Goal: Task Accomplishment & Management: Complete application form

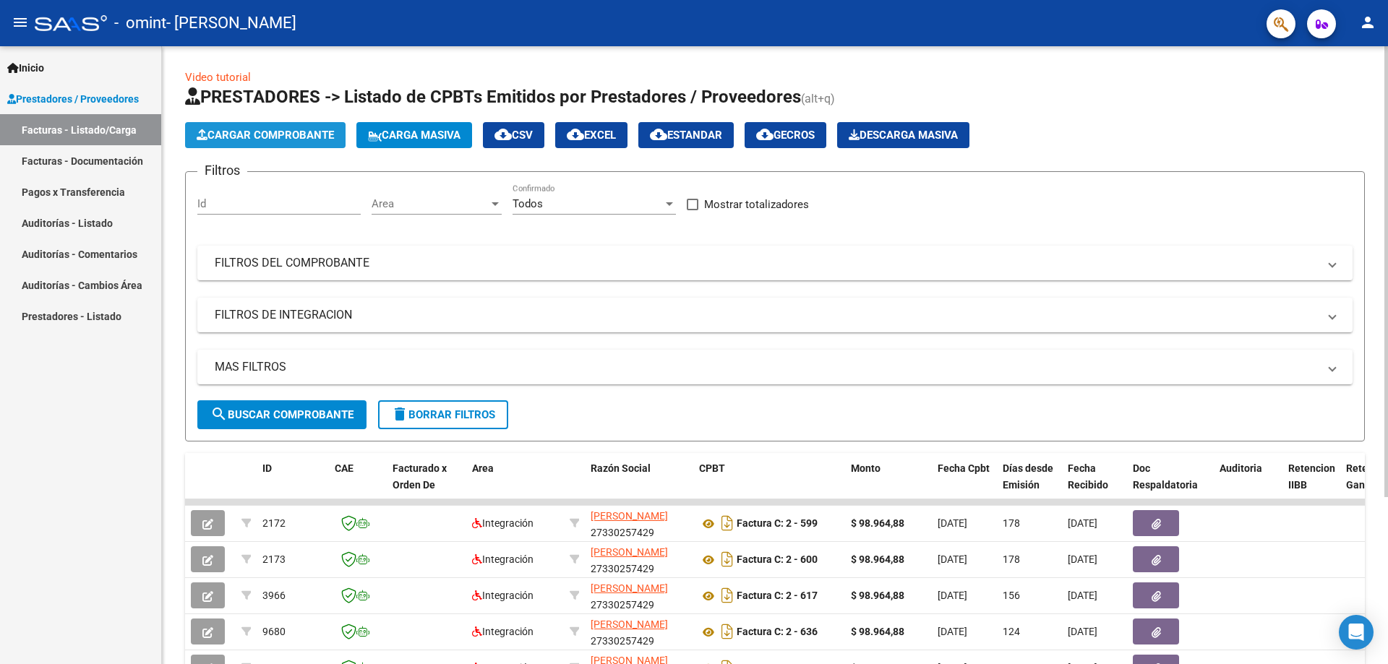
click at [314, 129] on span "Cargar Comprobante" at bounding box center [265, 135] width 137 height 13
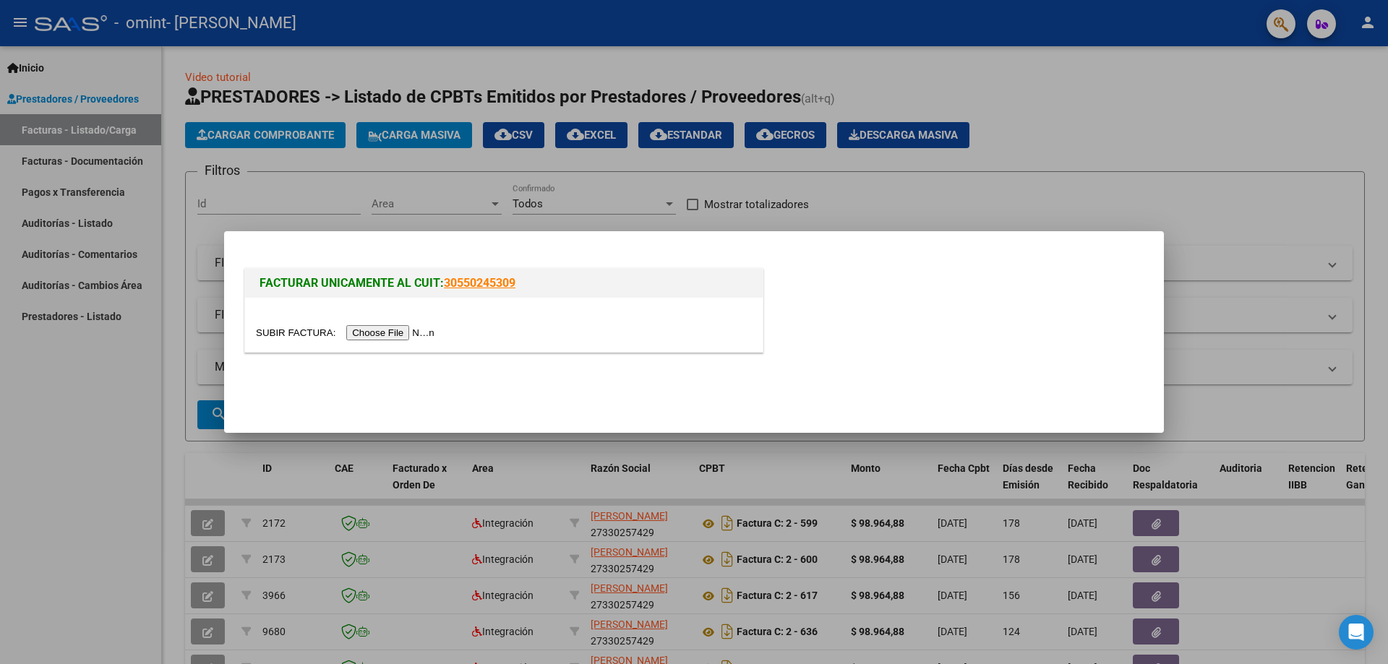
click at [408, 330] on input "file" at bounding box center [347, 332] width 183 height 15
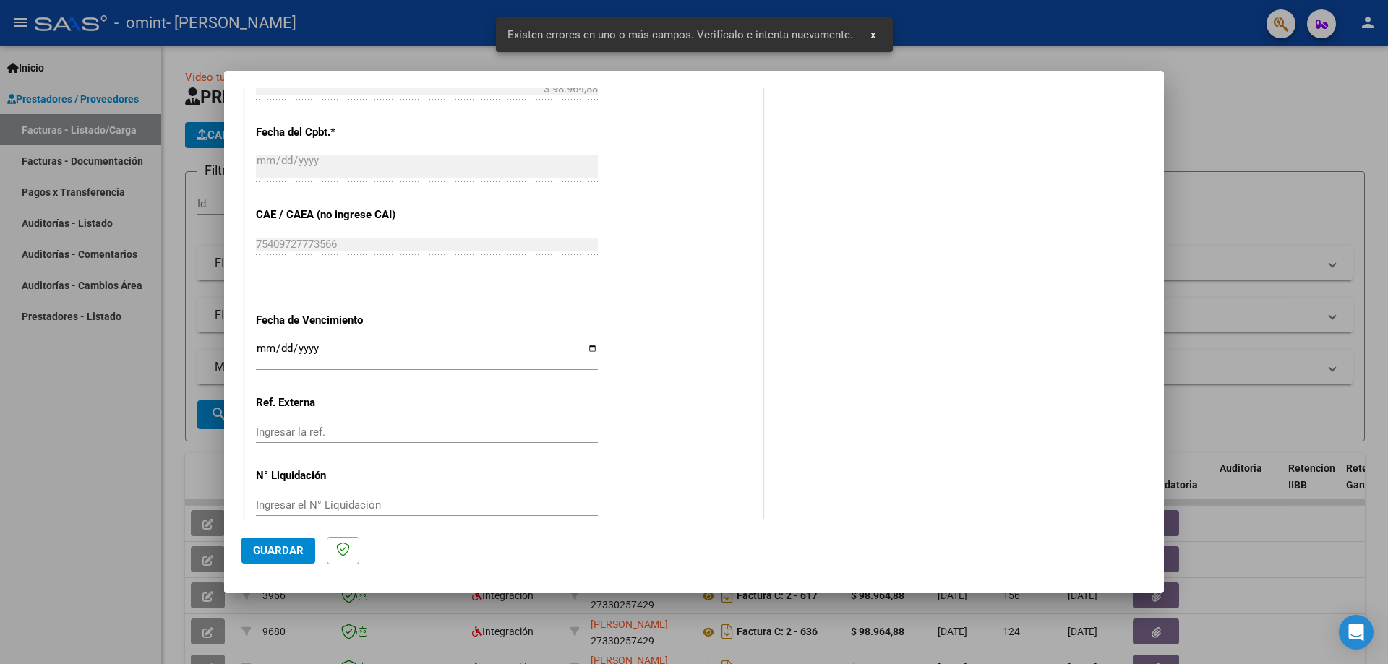
scroll to position [865, 0]
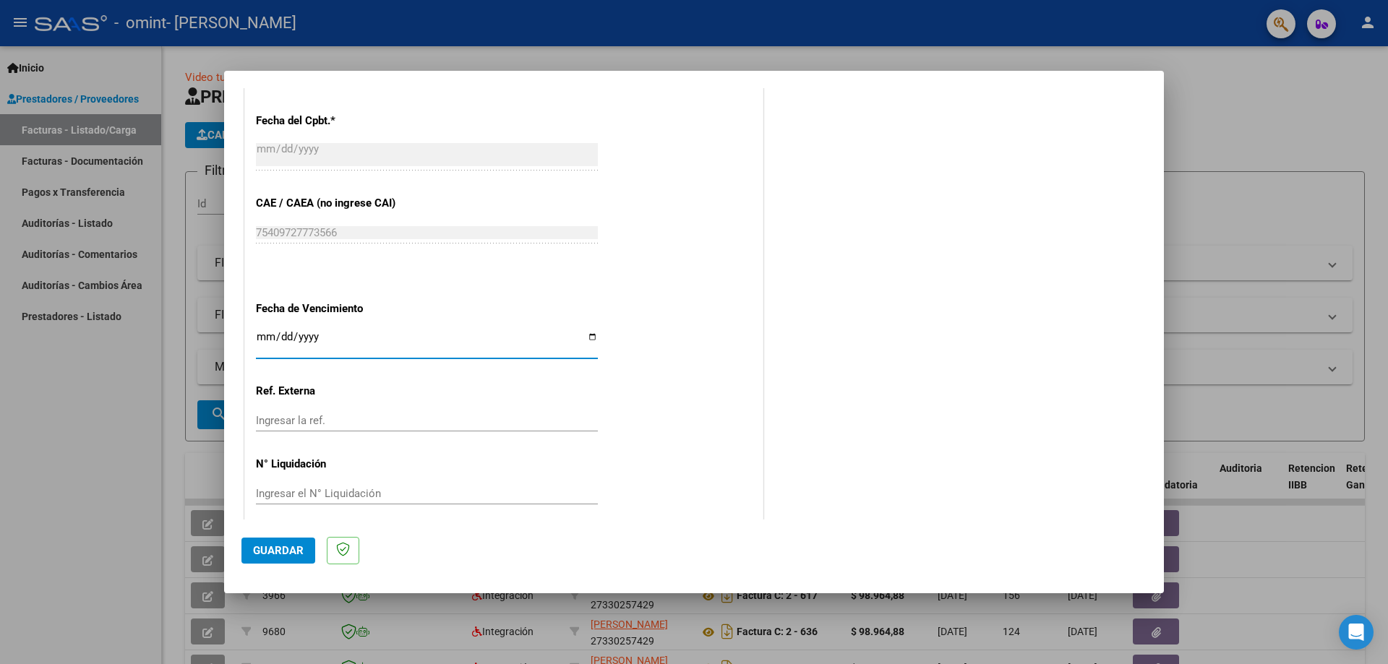
click at [262, 338] on input "Ingresar la fecha" at bounding box center [427, 342] width 342 height 23
click at [589, 335] on input "Ingresar la fecha" at bounding box center [427, 342] width 342 height 23
type input "[DATE]"
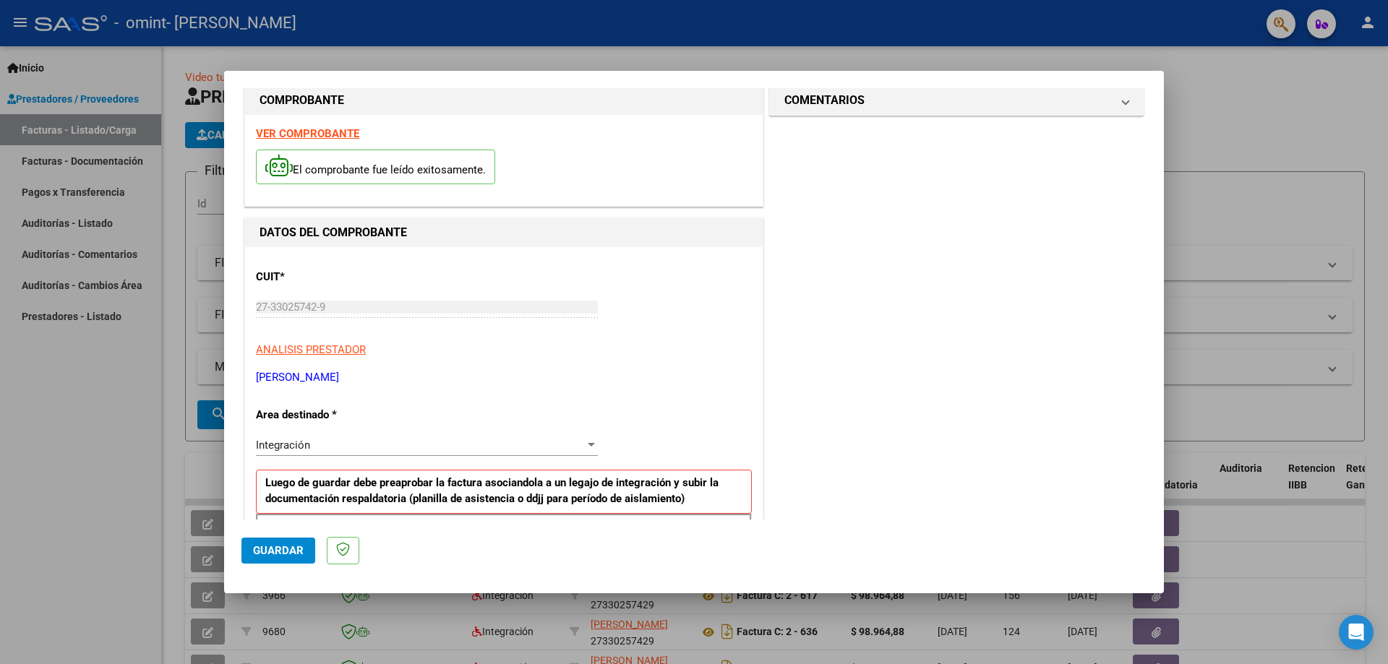
scroll to position [0, 0]
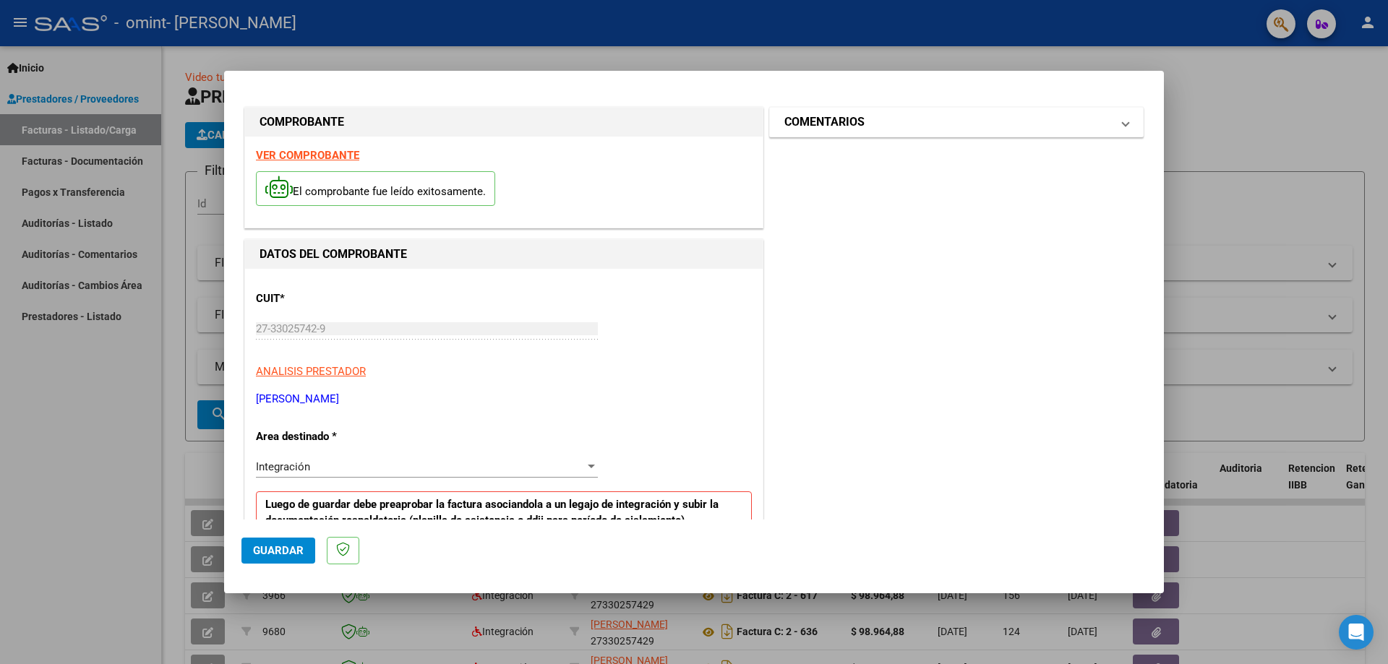
click at [1122, 124] on mat-expansion-panel-header "COMENTARIOS" at bounding box center [956, 122] width 373 height 29
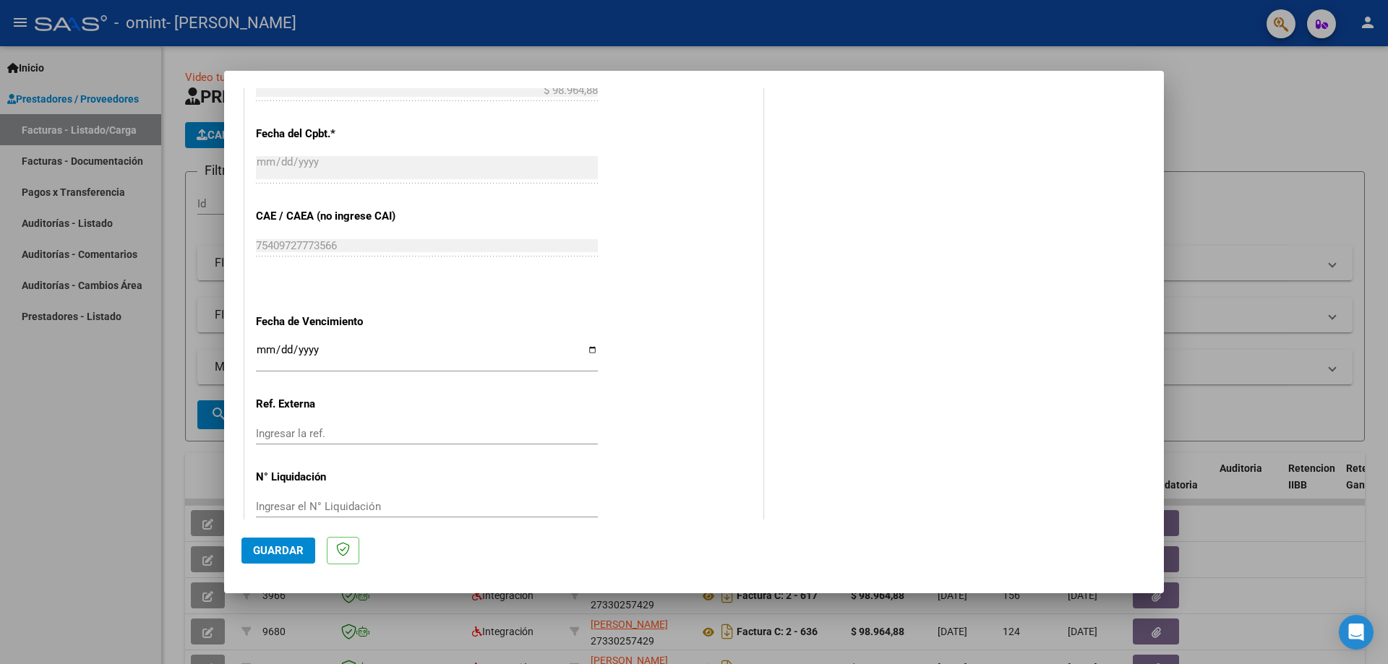
scroll to position [878, 0]
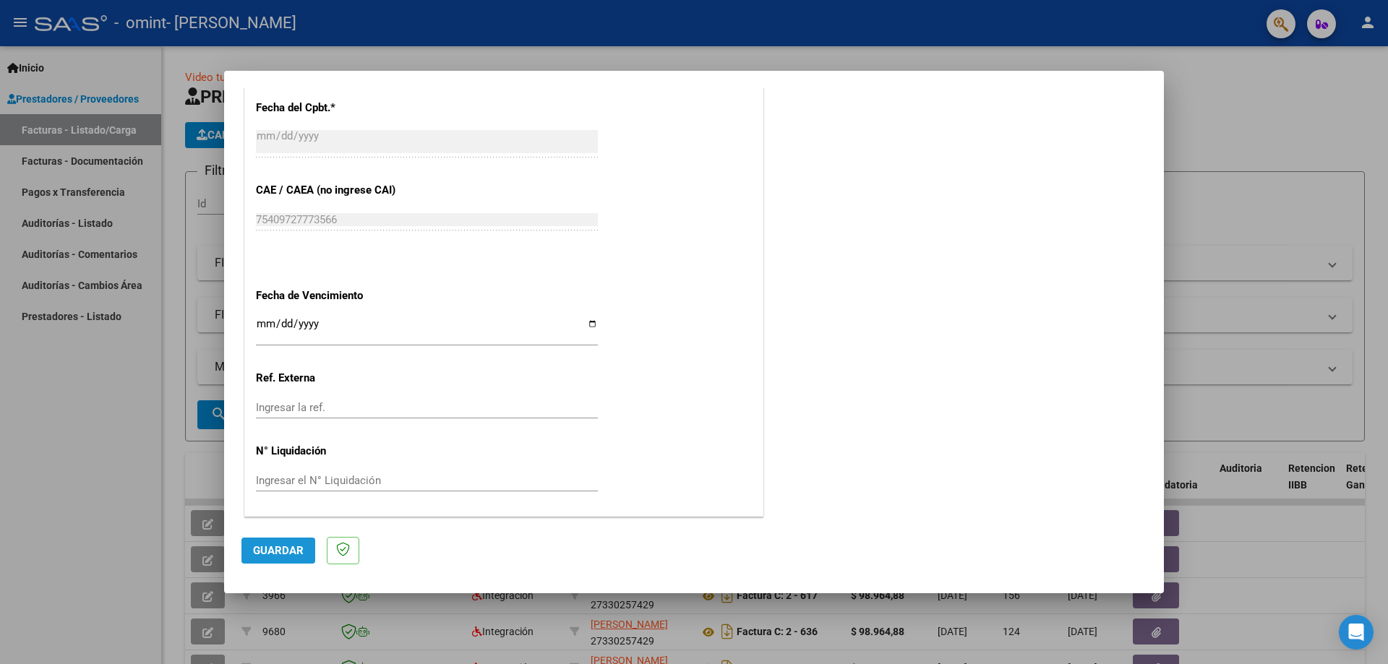
click at [275, 549] on span "Guardar" at bounding box center [278, 550] width 51 height 13
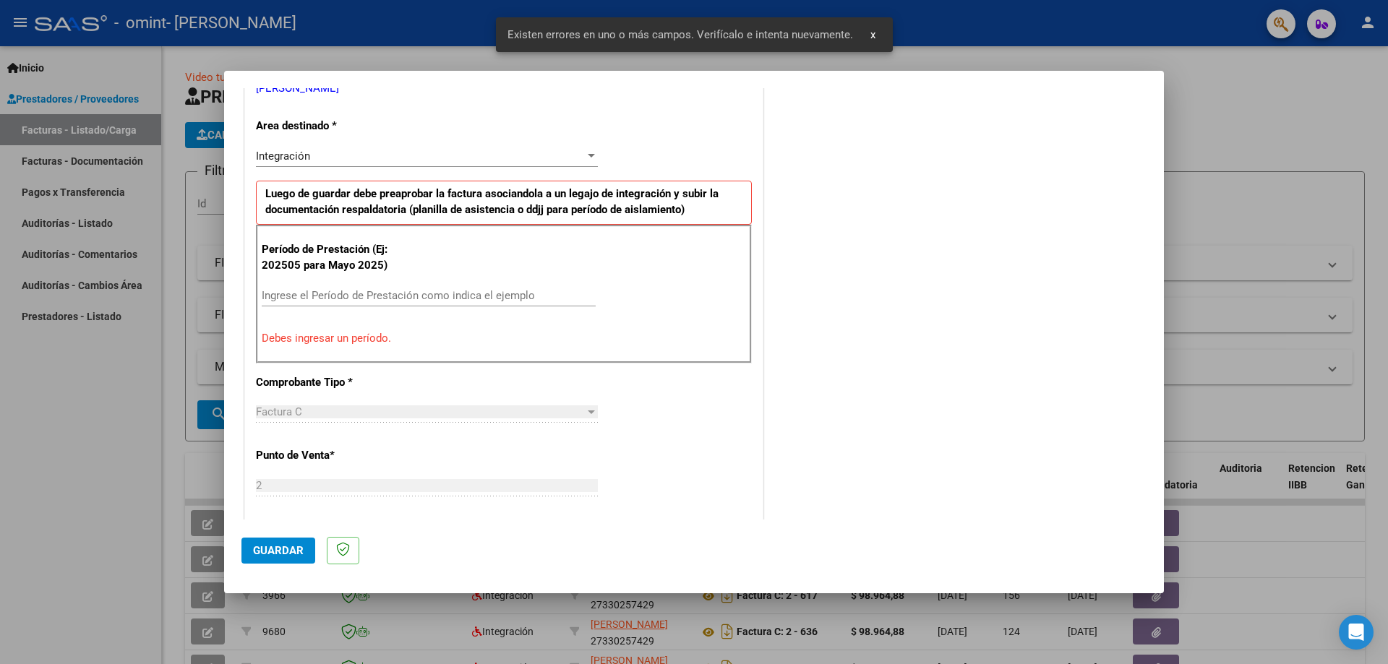
scroll to position [288, 0]
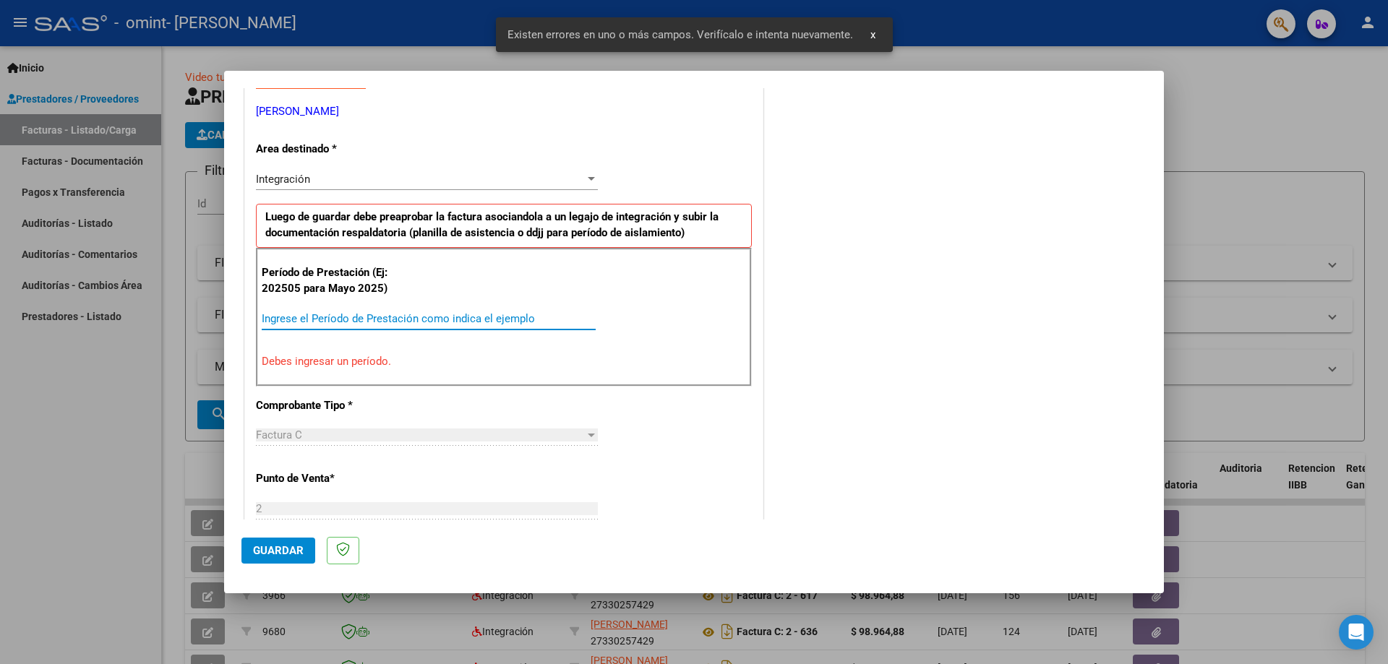
click at [362, 320] on input "Ingrese el Período de Prestación como indica el ejemplo" at bounding box center [429, 318] width 334 height 13
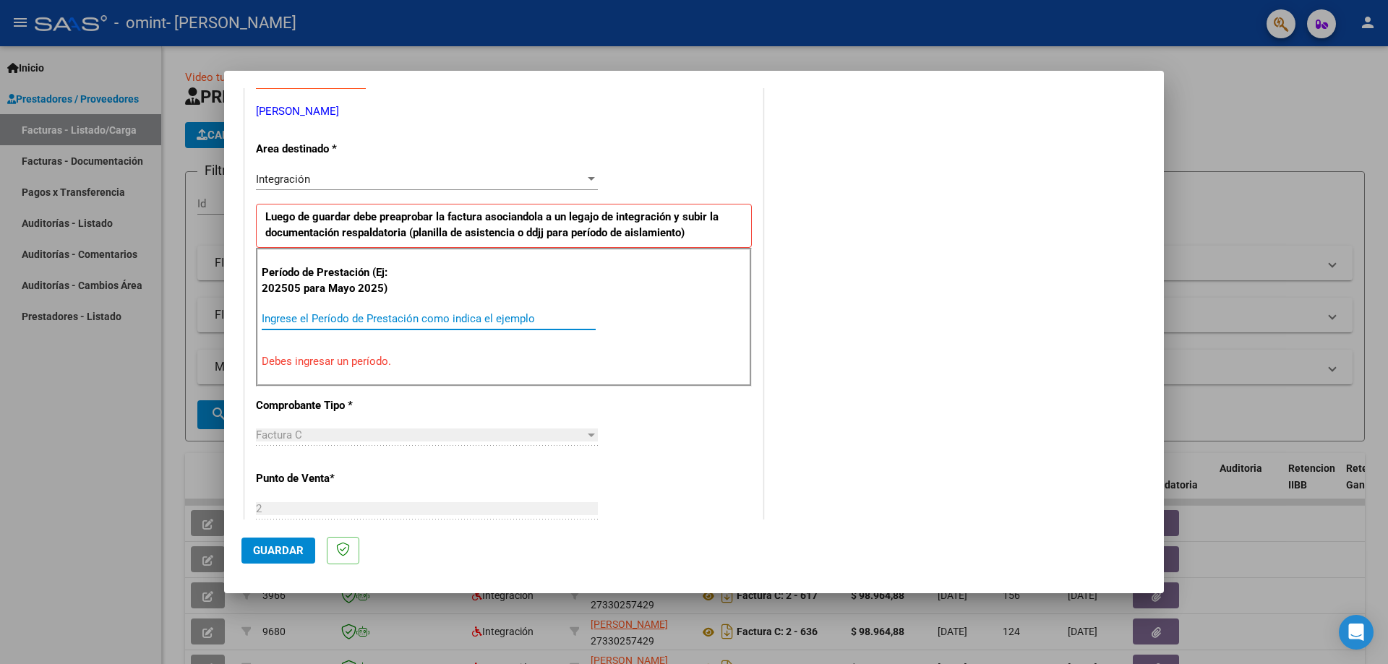
type input "1"
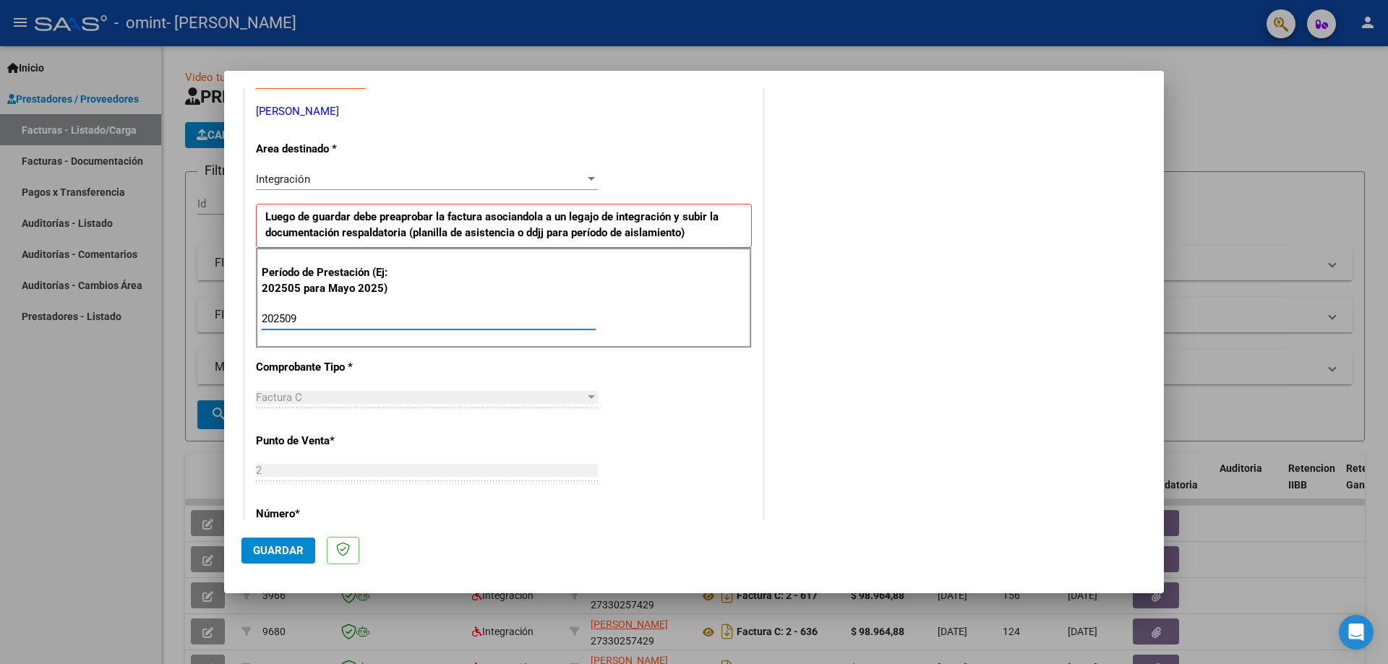
type input "202509"
click at [537, 454] on div "CUIT * 27-33025742-9 Ingresar CUIT ANALISIS PRESTADOR [PERSON_NAME] [PERSON_NAM…" at bounding box center [504, 525] width 518 height 1088
click at [266, 552] on span "Guardar" at bounding box center [278, 550] width 51 height 13
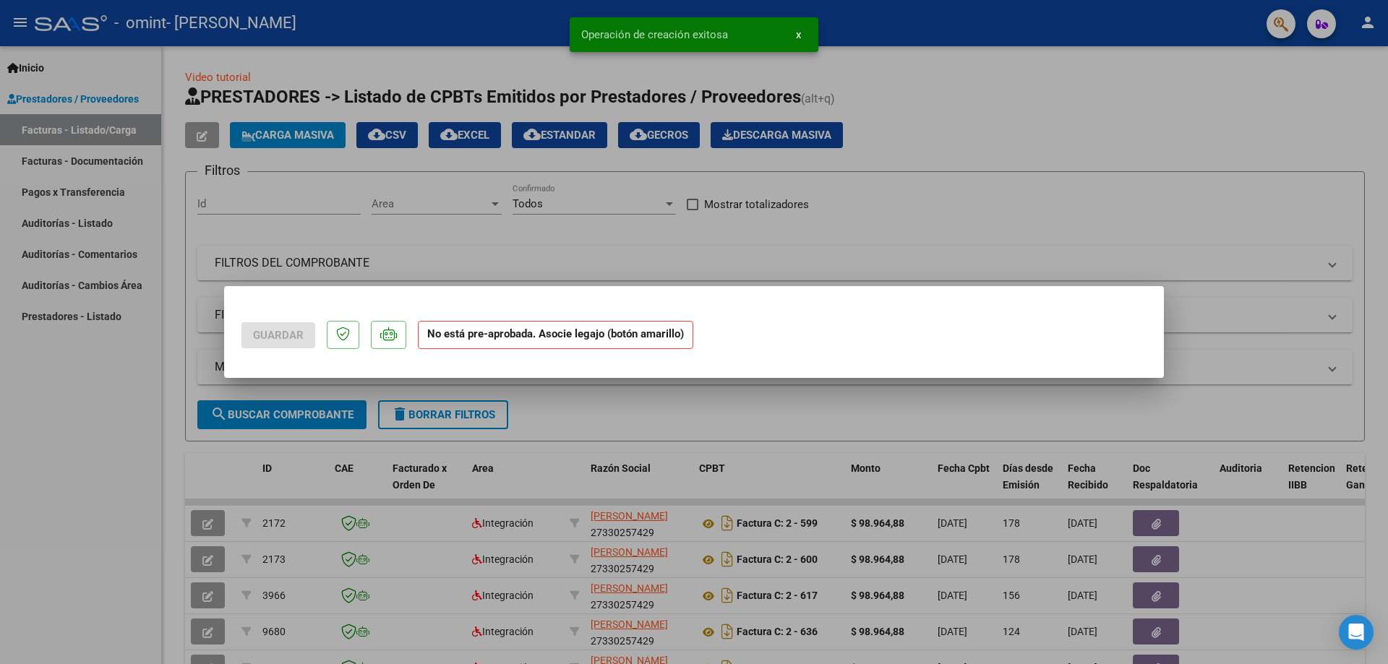
scroll to position [0, 0]
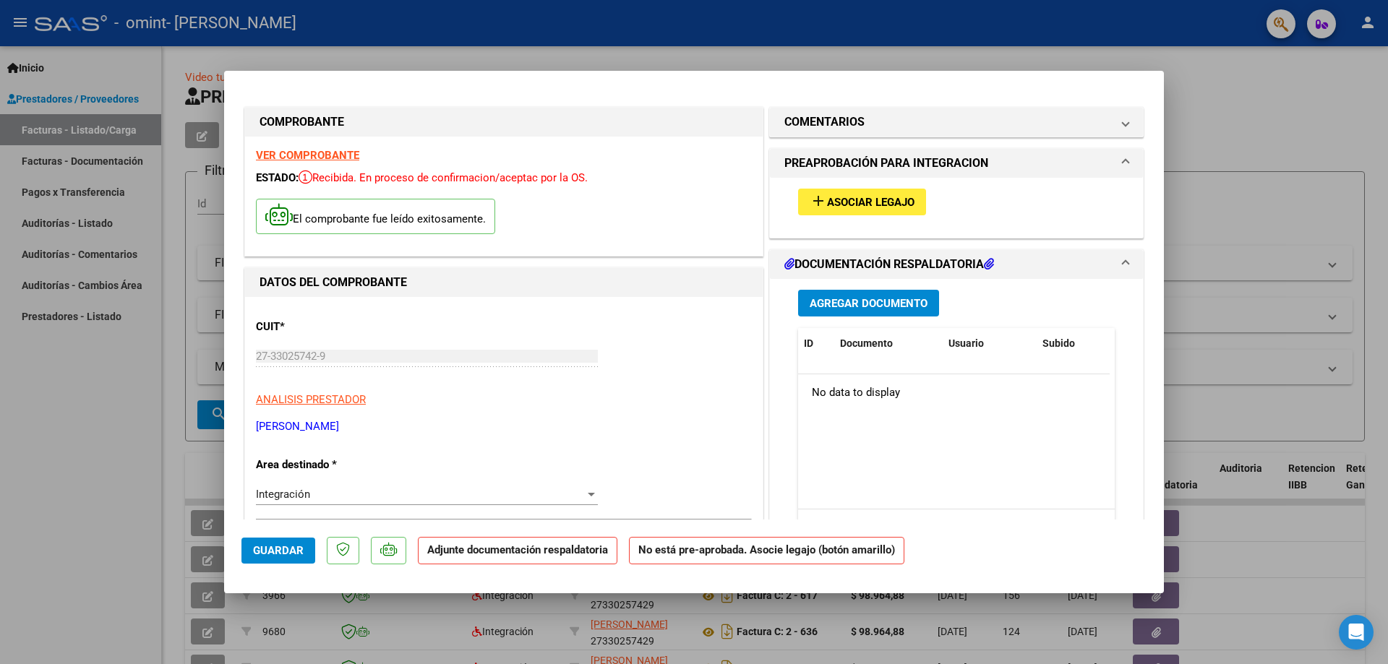
click at [861, 303] on span "Agregar Documento" at bounding box center [869, 303] width 118 height 13
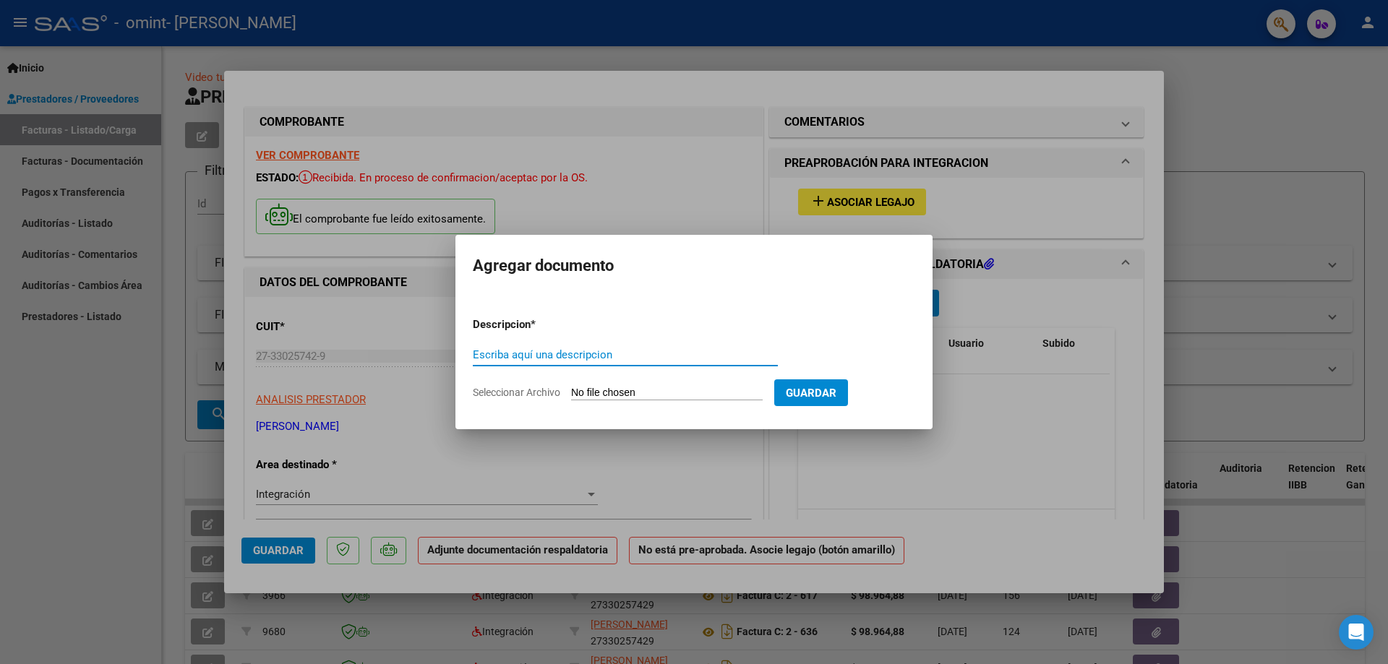
click at [541, 351] on input "Escriba aquí una descripcion" at bounding box center [625, 354] width 305 height 13
type input "planilla"
click at [623, 395] on input "Seleccionar Archivo" at bounding box center [667, 394] width 192 height 14
type input "C:\fakepath\Planilla Asistencia [PERSON_NAME].[DATE].pdf"
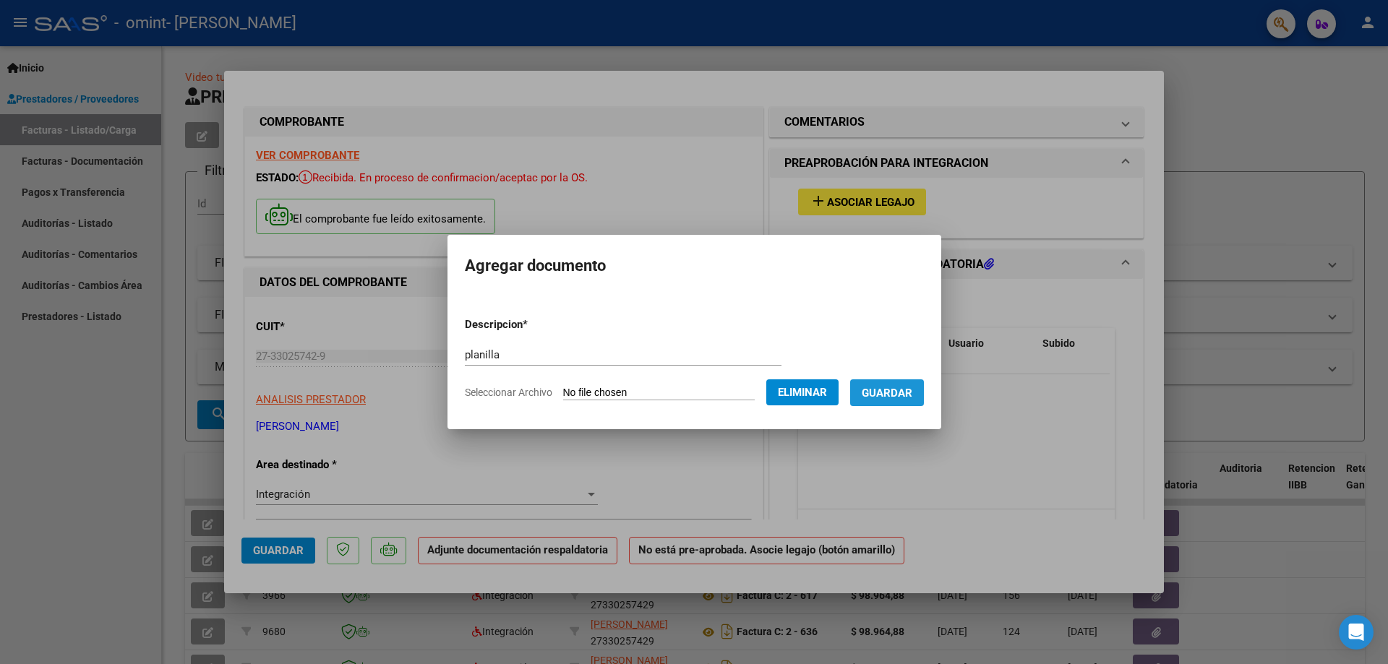
click at [912, 388] on span "Guardar" at bounding box center [887, 393] width 51 height 13
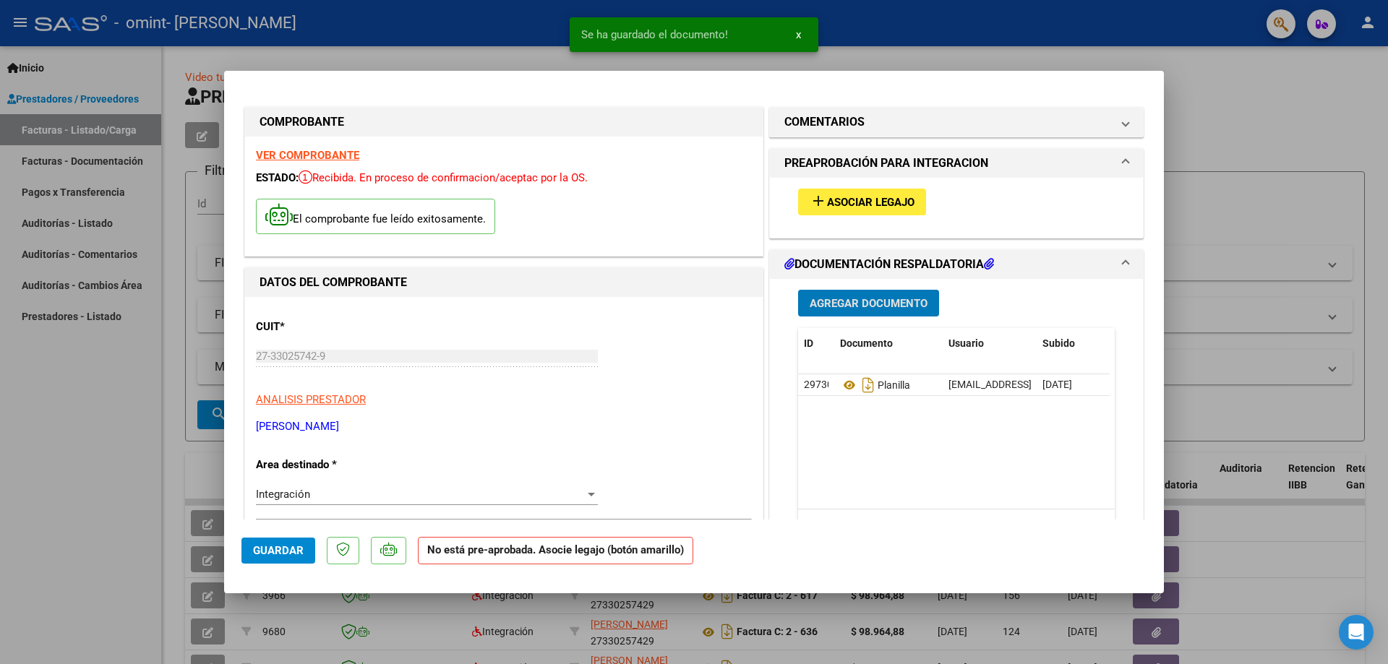
click at [270, 553] on span "Guardar" at bounding box center [278, 550] width 51 height 13
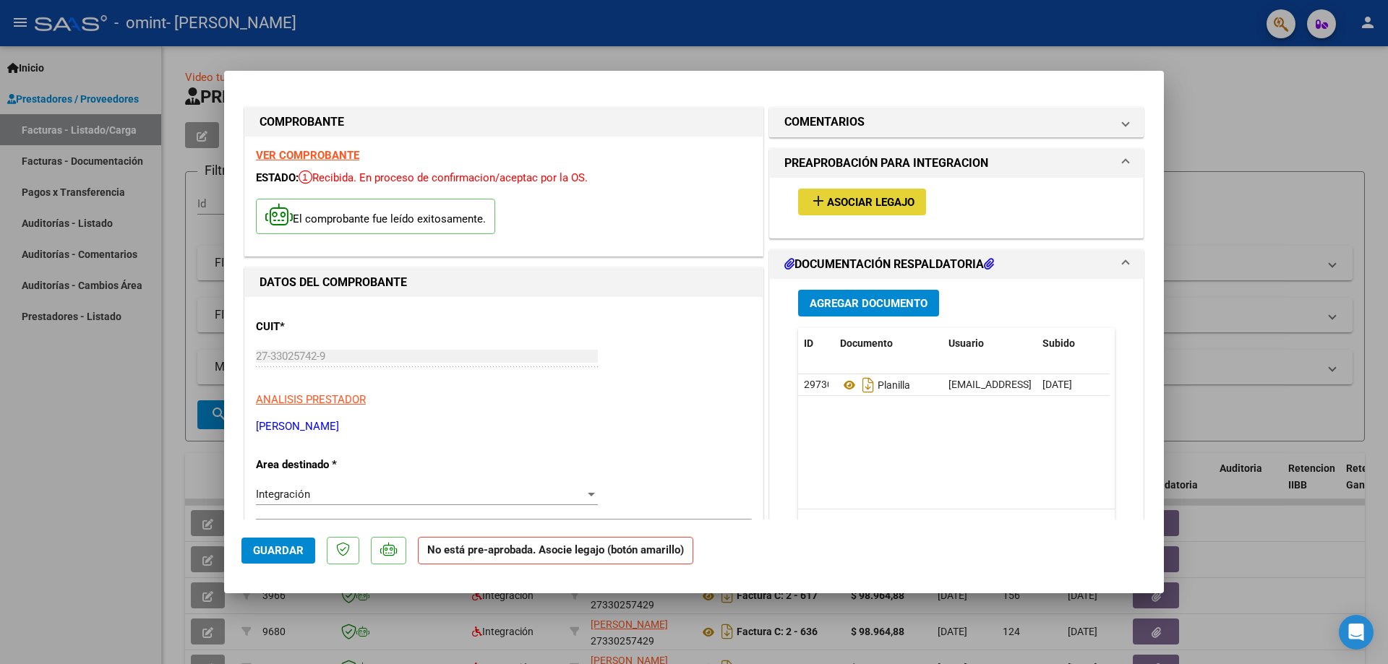
click at [865, 205] on span "Asociar Legajo" at bounding box center [870, 202] width 87 height 13
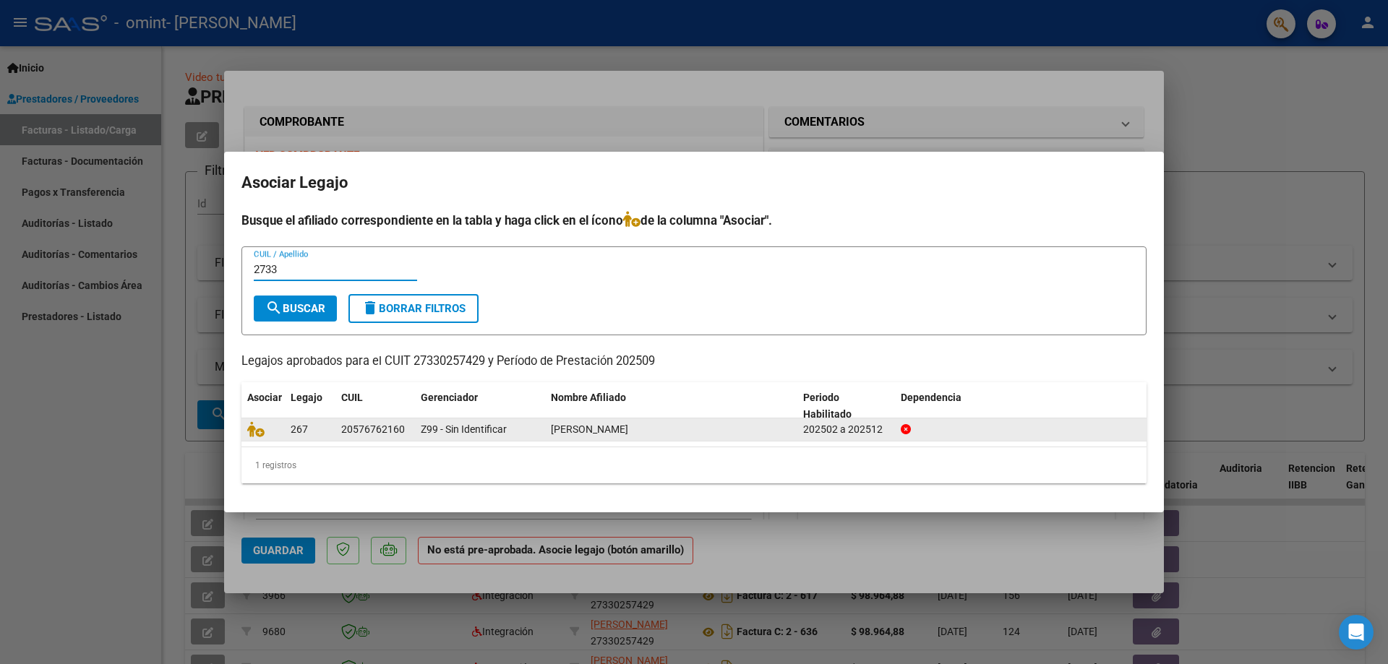
click at [576, 431] on span "[PERSON_NAME]" at bounding box center [589, 430] width 77 height 12
click at [253, 427] on icon at bounding box center [255, 430] width 17 height 16
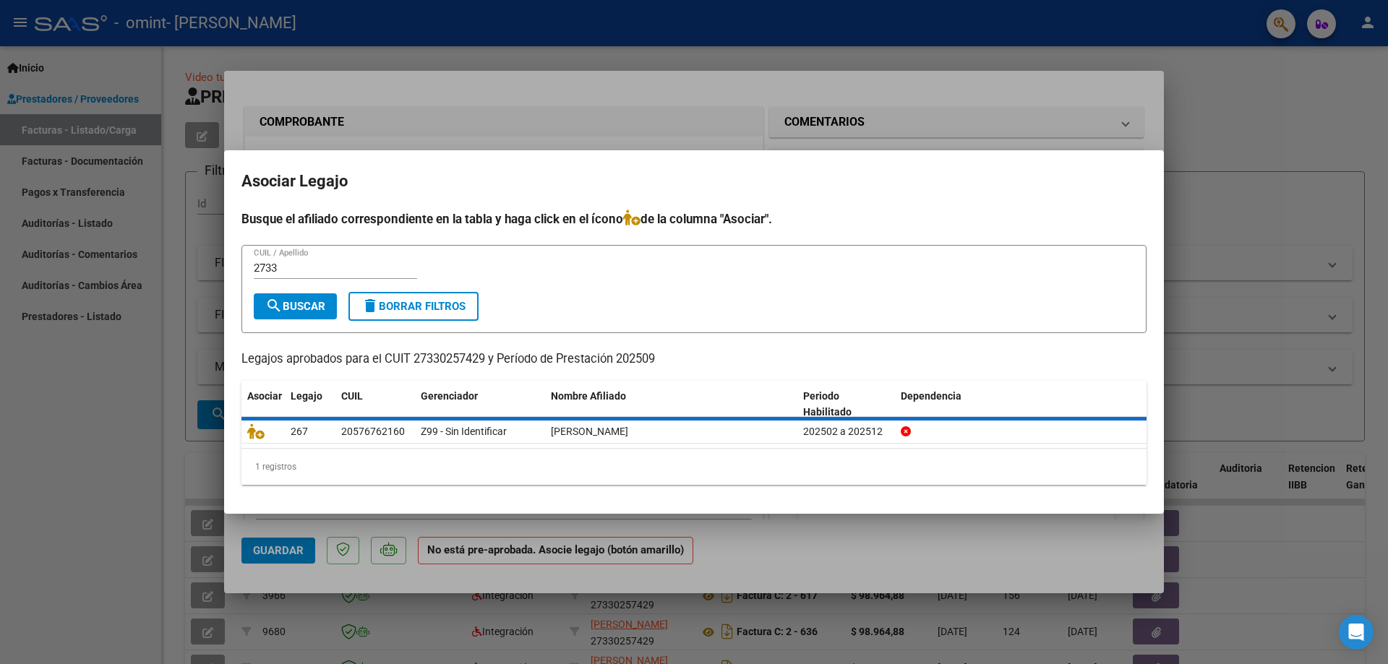
click at [291, 269] on input "2733" at bounding box center [335, 268] width 163 height 13
type input "2"
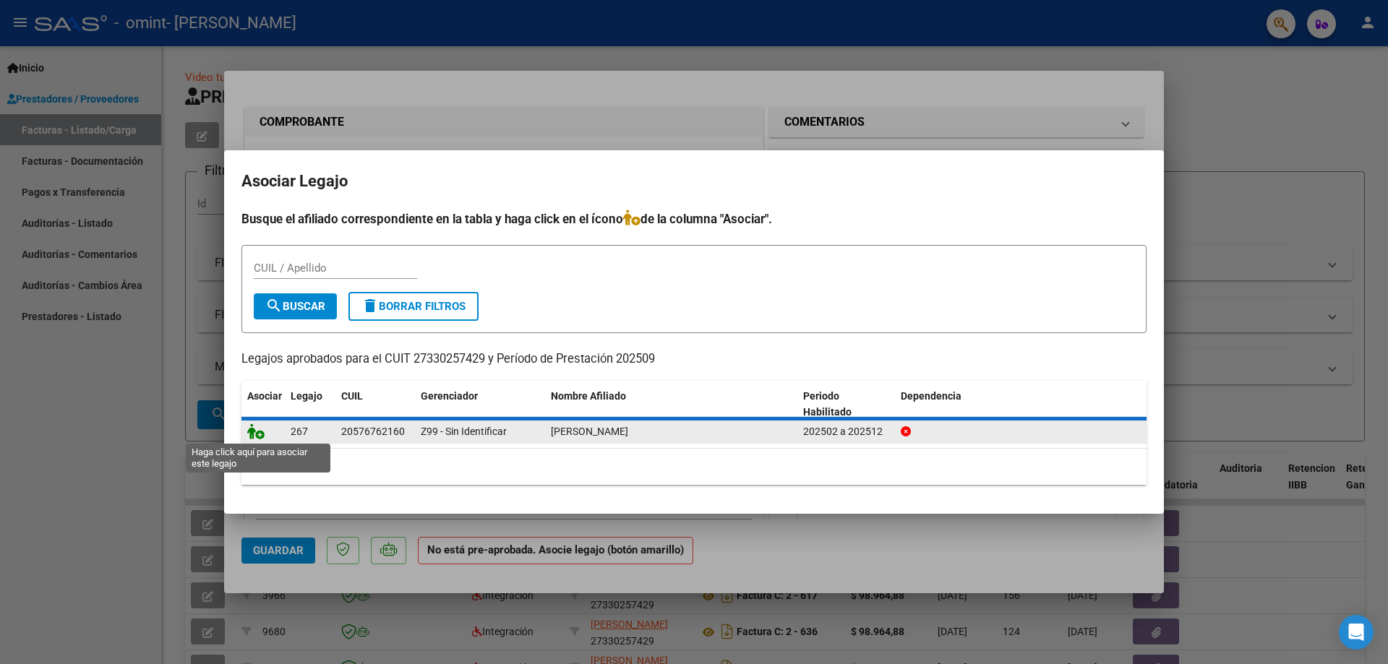
click at [257, 427] on icon at bounding box center [255, 432] width 17 height 16
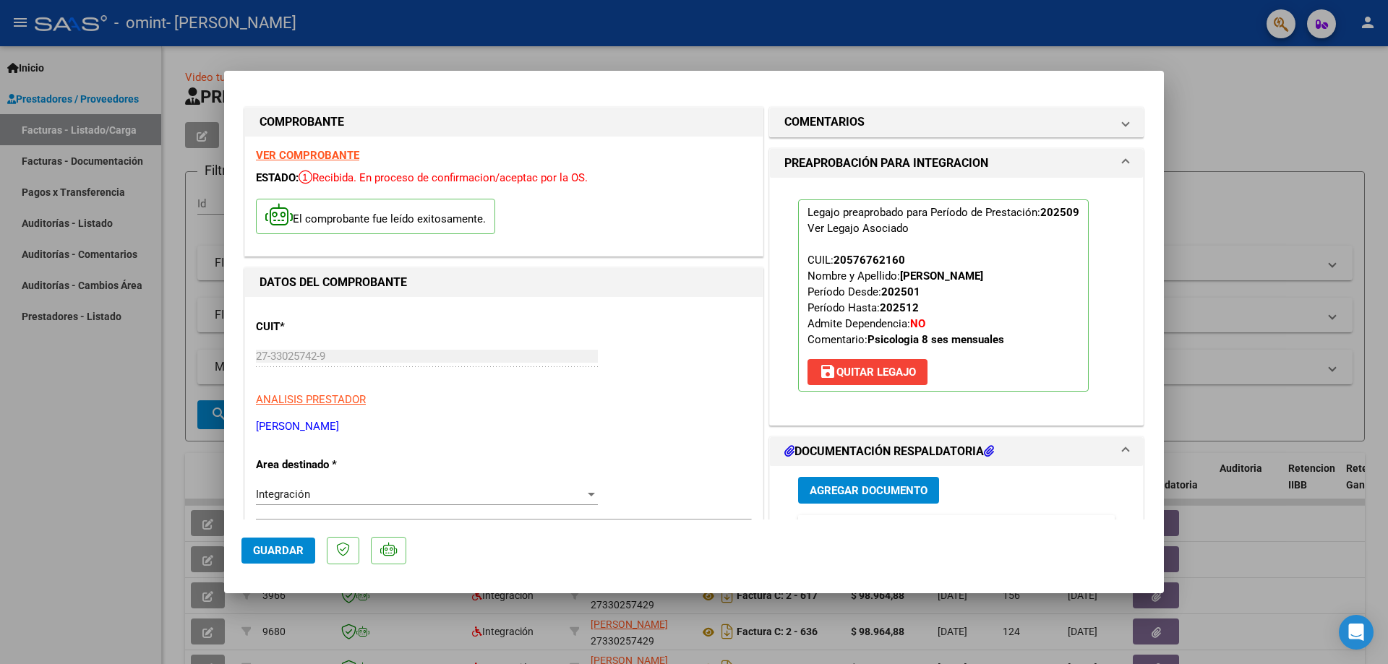
scroll to position [506, 0]
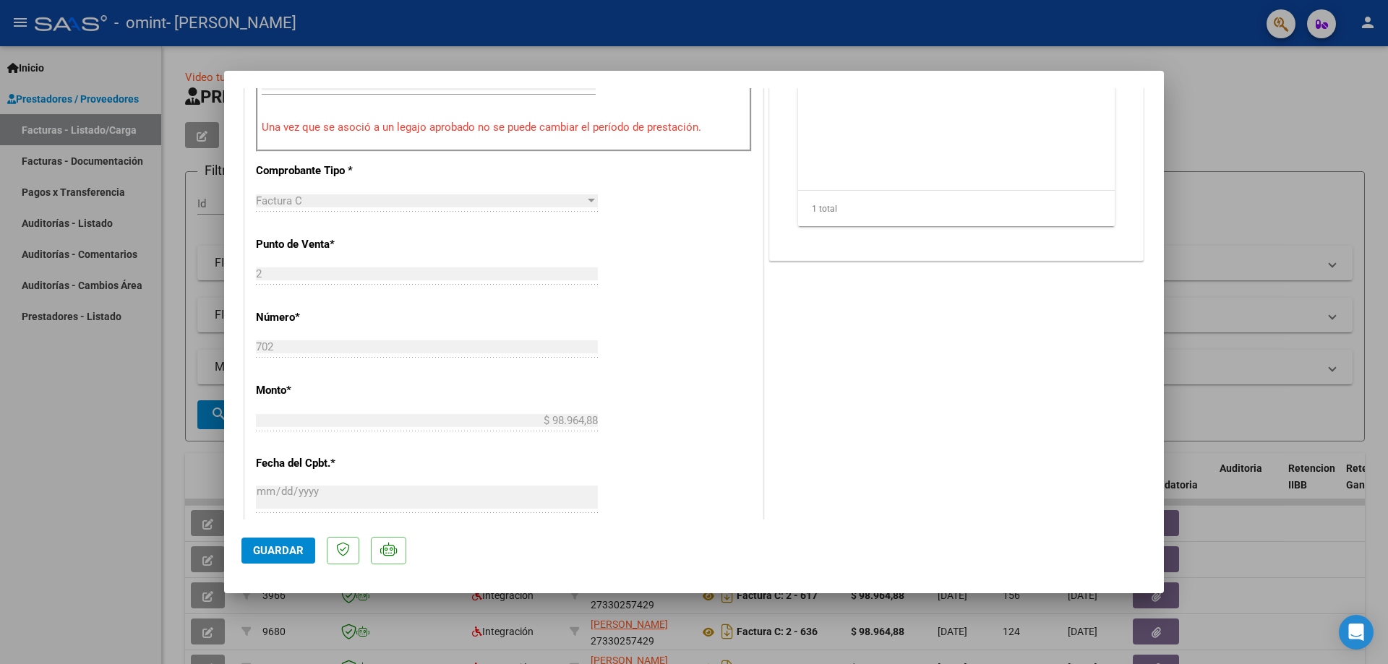
click at [259, 549] on span "Guardar" at bounding box center [278, 550] width 51 height 13
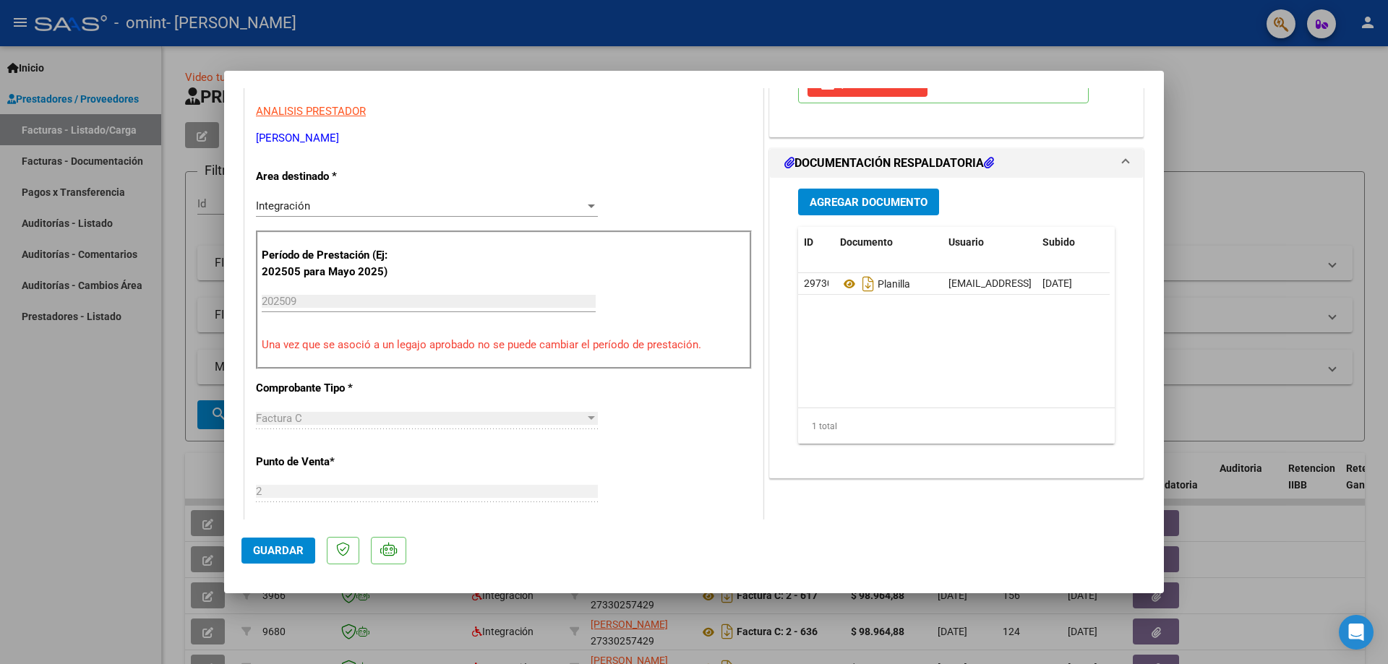
scroll to position [289, 0]
click at [1300, 116] on div at bounding box center [694, 332] width 1388 height 664
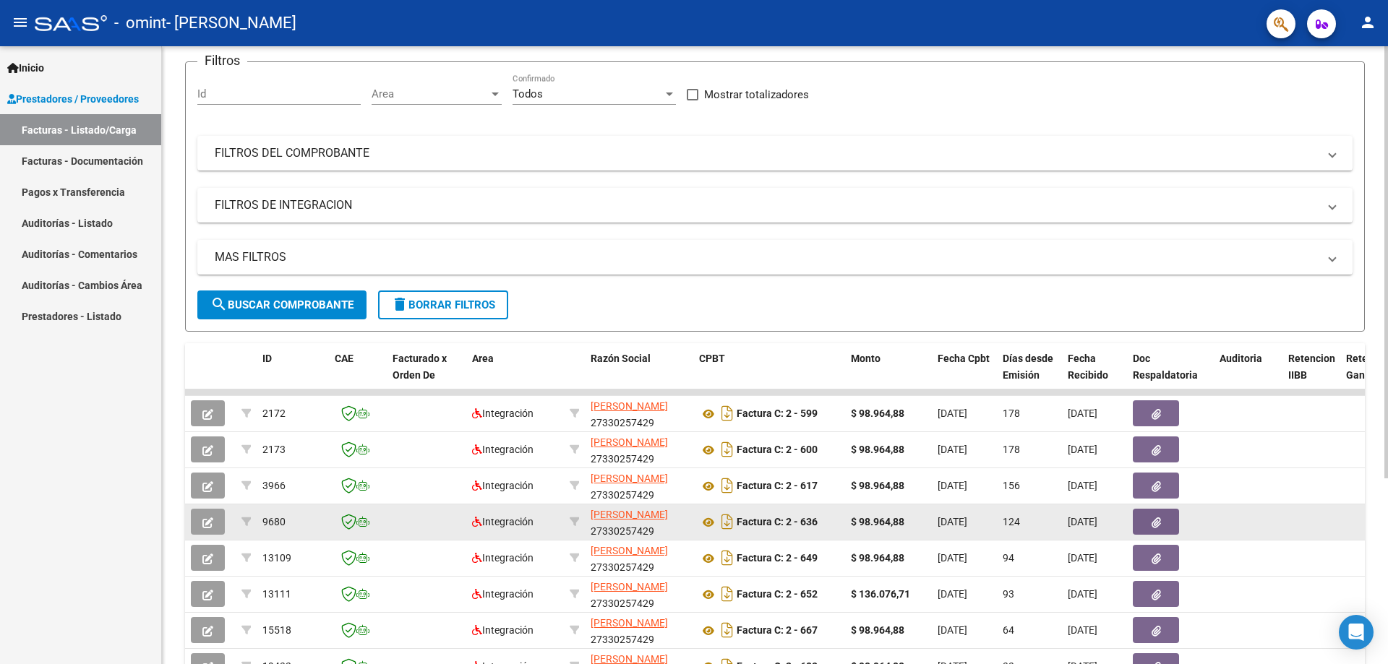
scroll to position [0, 0]
